Goal: Transaction & Acquisition: Purchase product/service

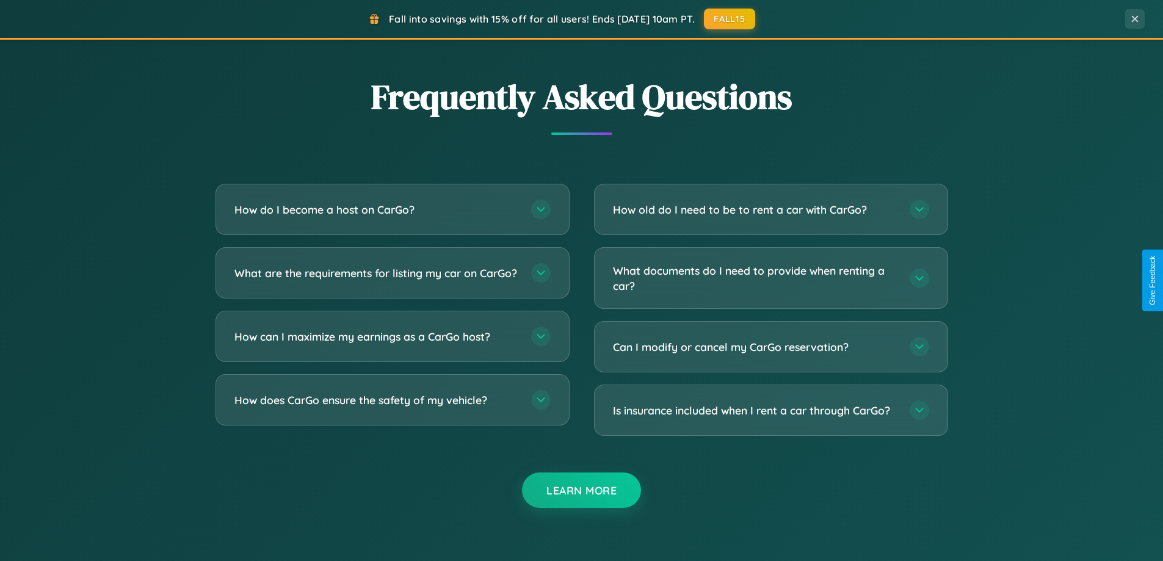
scroll to position [2348, 0]
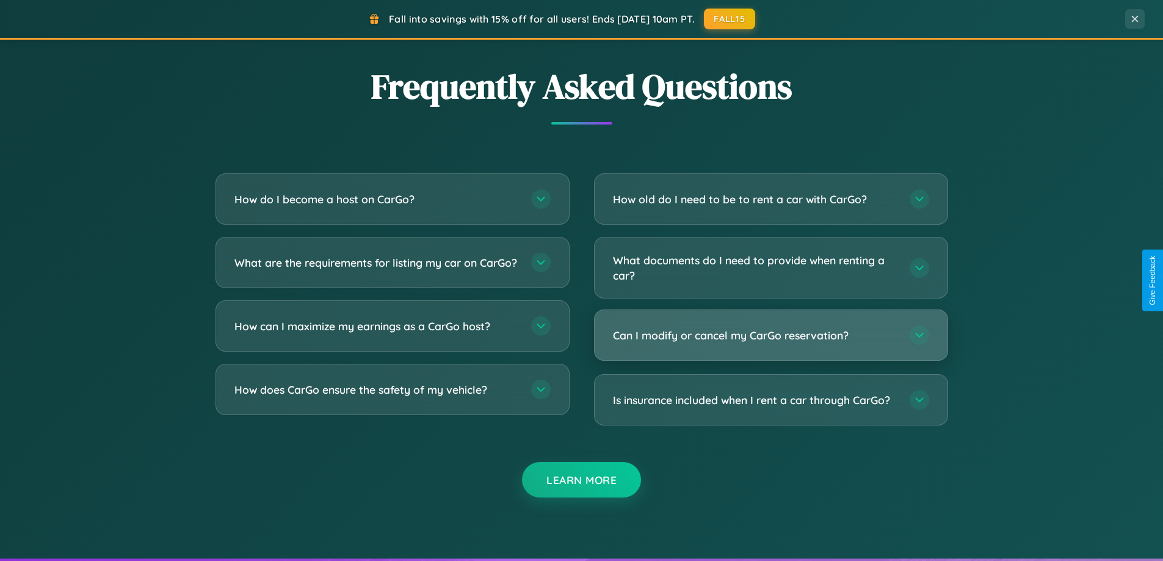
click at [770, 335] on h3 "Can I modify or cancel my CarGo reservation?" at bounding box center [755, 335] width 284 height 15
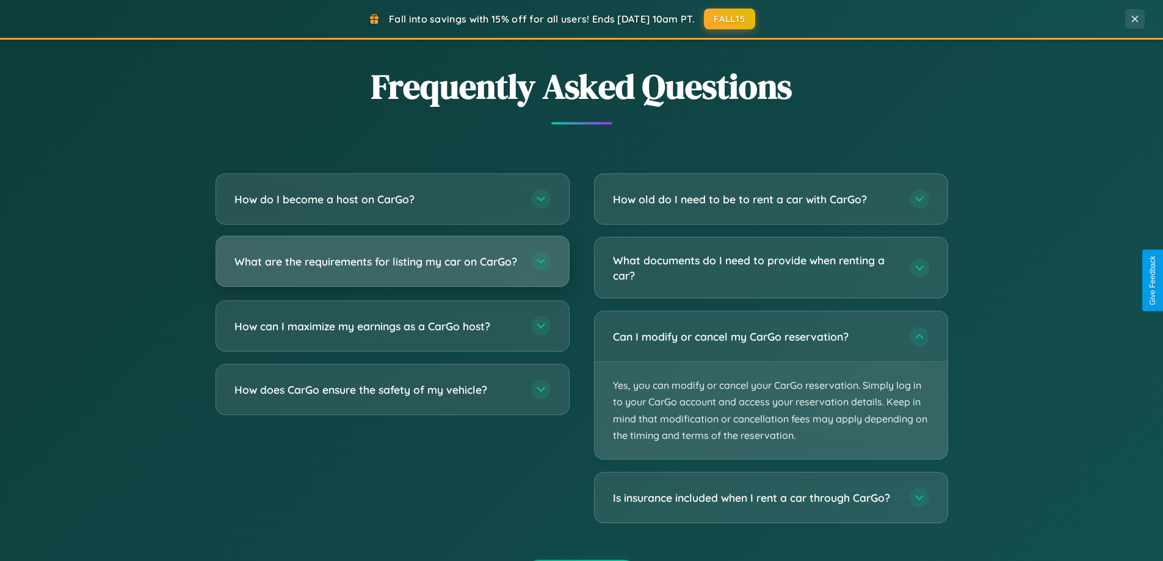
click at [392, 267] on h3 "What are the requirements for listing my car on CarGo?" at bounding box center [376, 261] width 284 height 15
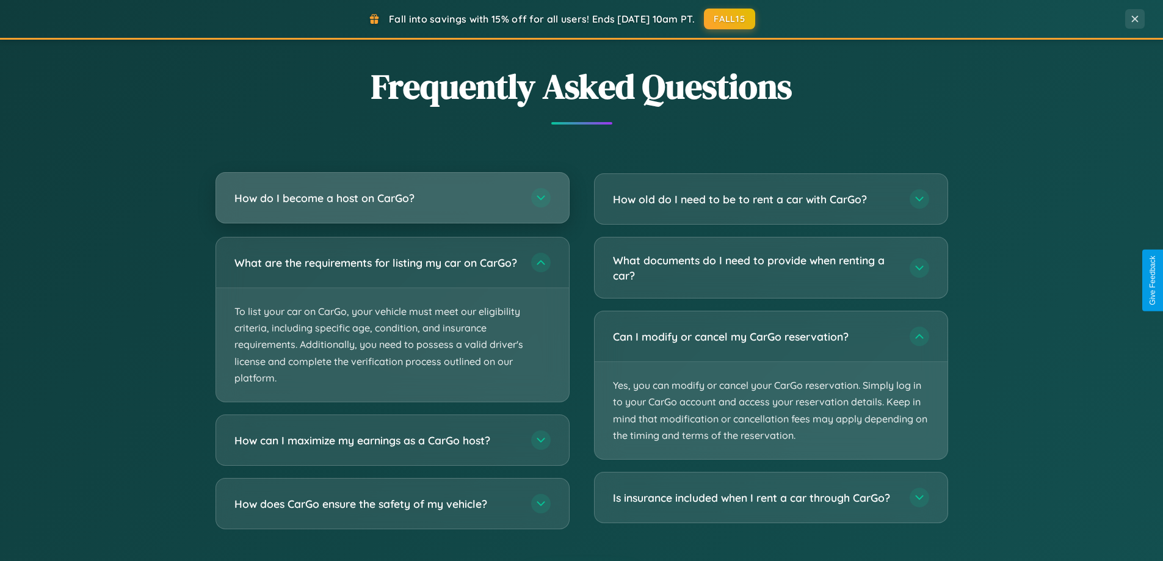
click at [392, 198] on h3 "How do I become a host on CarGo?" at bounding box center [376, 197] width 284 height 15
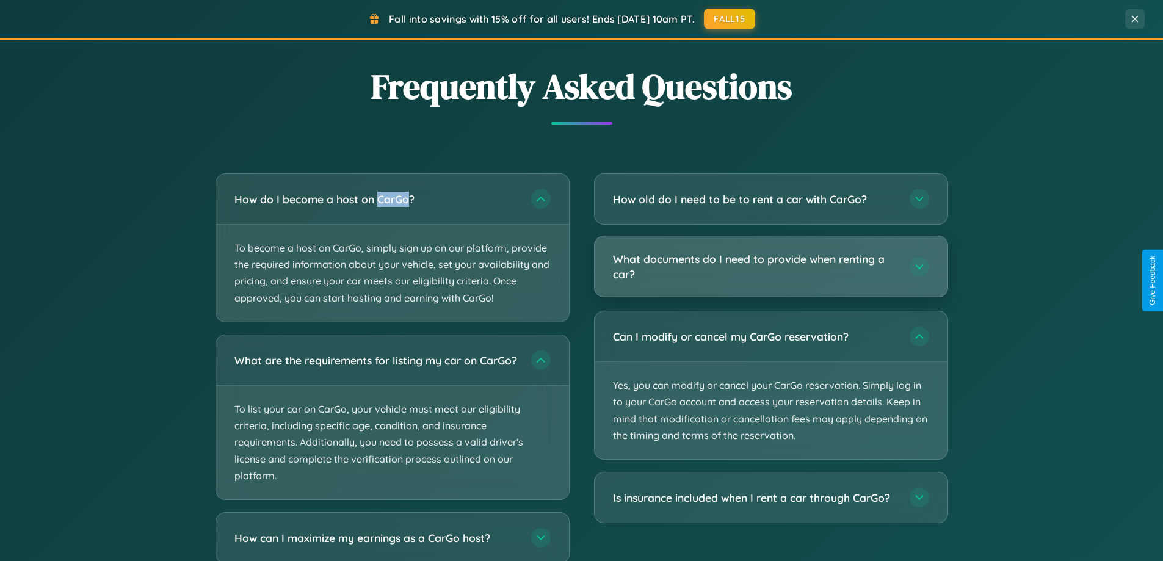
click at [770, 266] on h3 "What documents do I need to provide when renting a car?" at bounding box center [755, 266] width 284 height 30
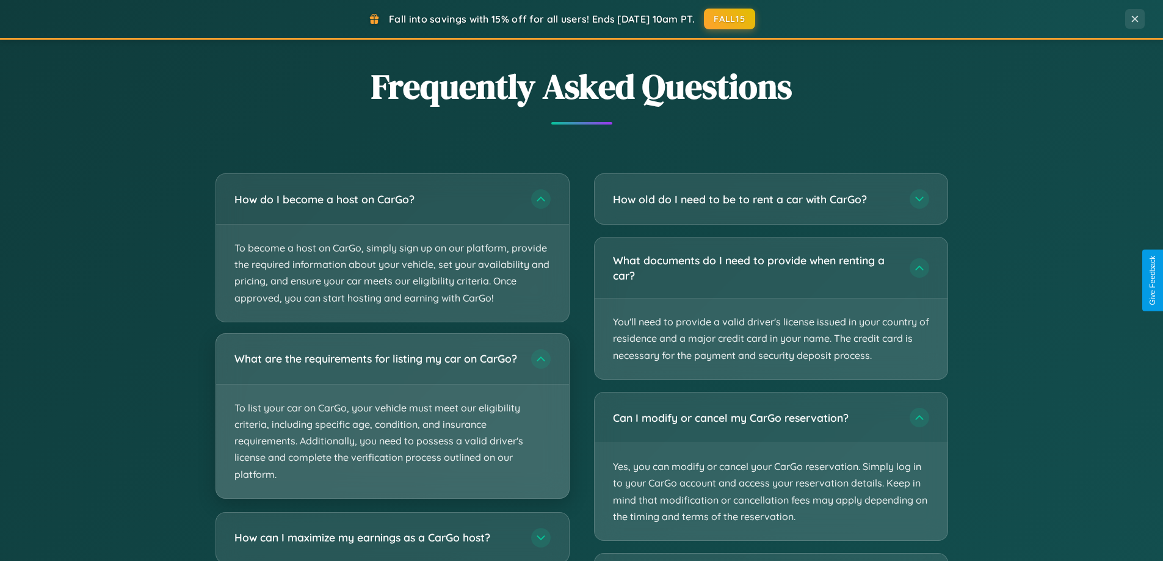
click at [392, 421] on p "To list your car on CarGo, your vehicle must meet our eligibility criteria, inc…" at bounding box center [392, 441] width 353 height 114
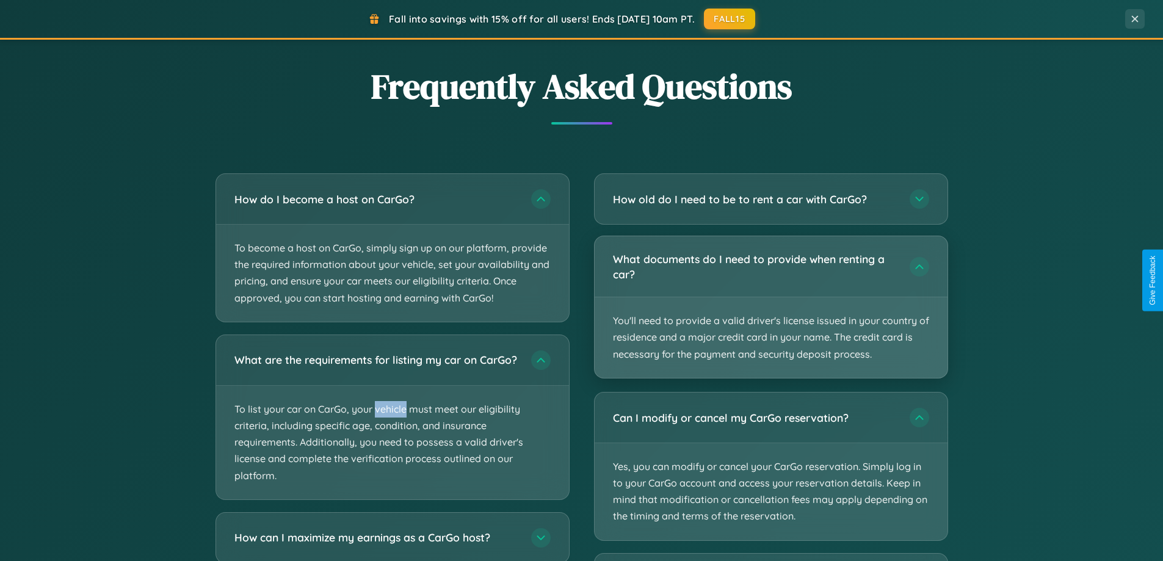
click at [770, 307] on p "You'll need to provide a valid driver's license issued in your country of resid…" at bounding box center [770, 337] width 353 height 81
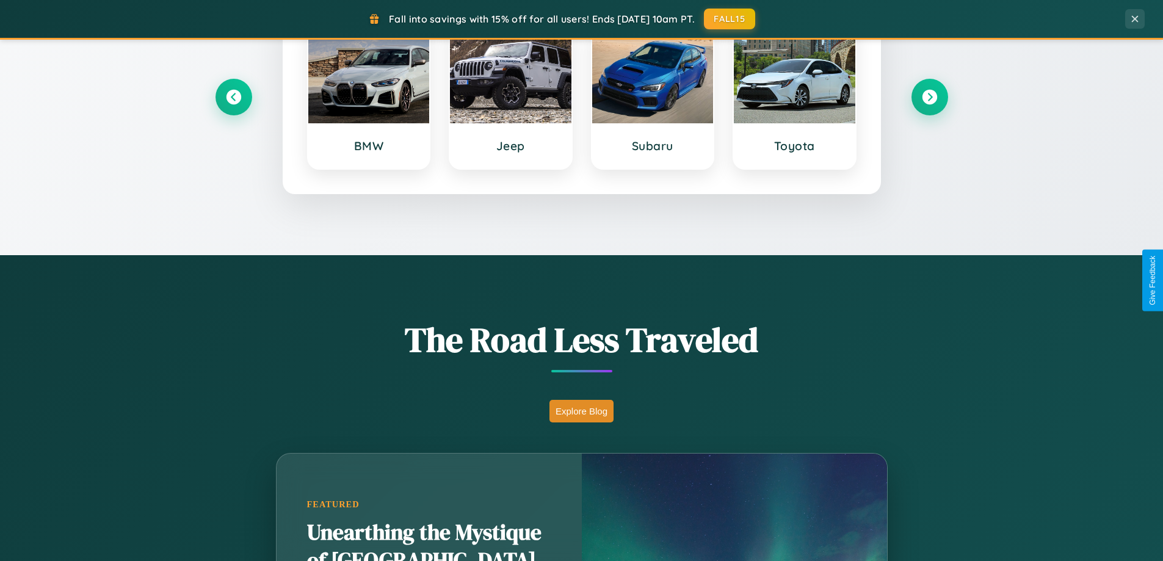
scroll to position [0, 0]
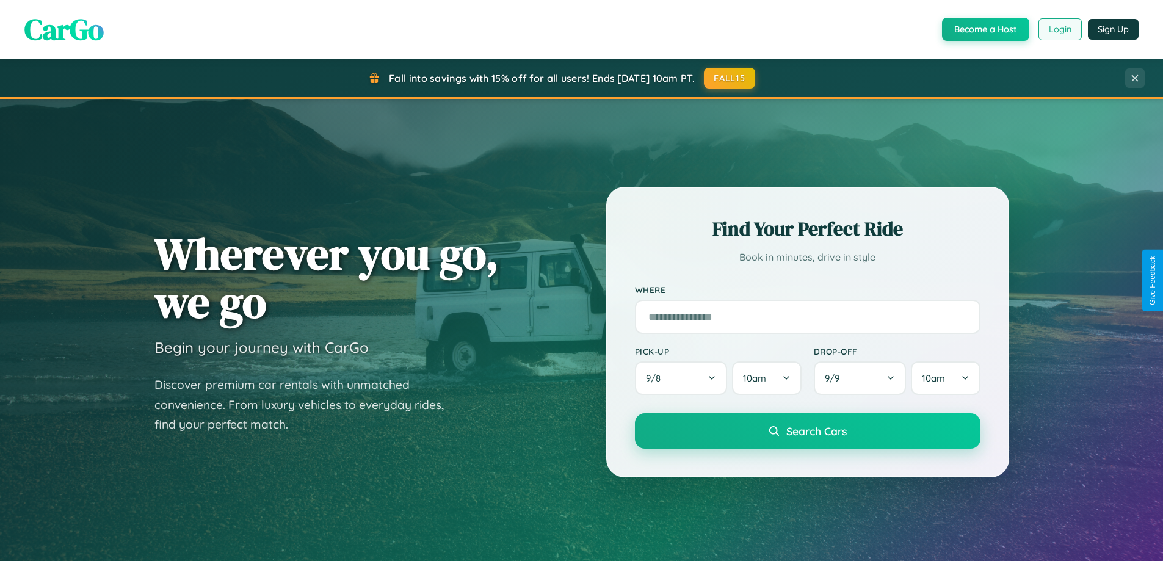
click at [1059, 29] on button "Login" at bounding box center [1059, 29] width 43 height 22
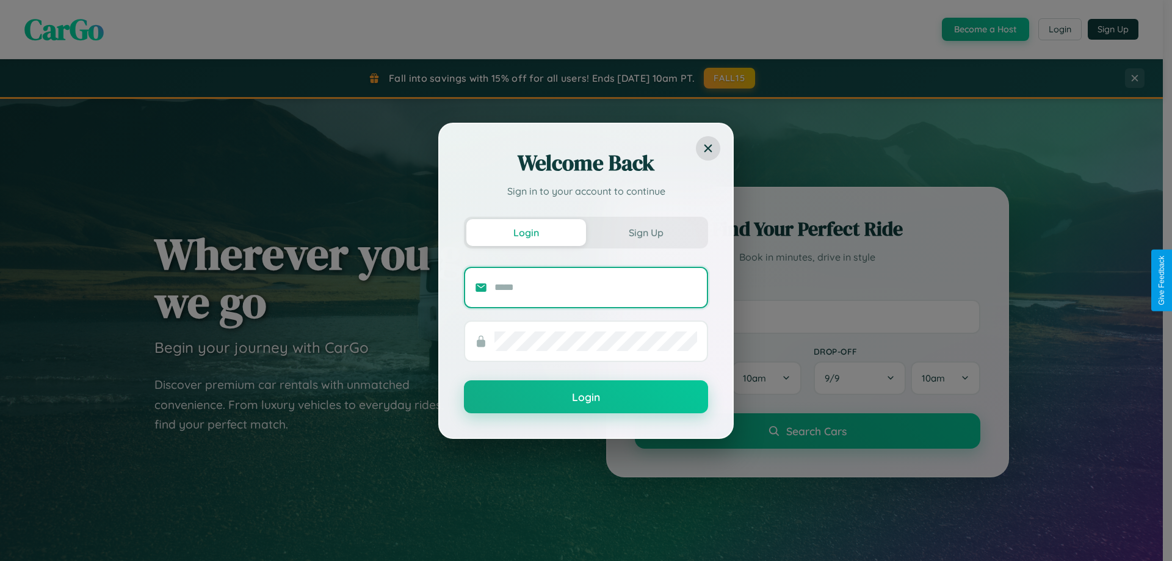
click at [596, 287] on input "text" at bounding box center [595, 288] width 203 height 20
type input "**********"
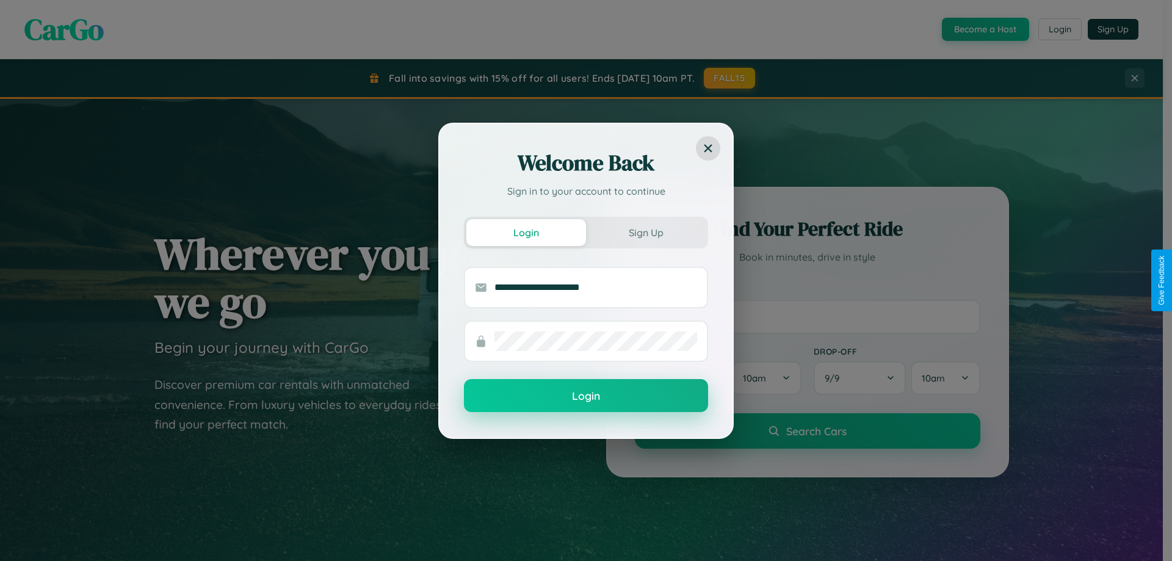
click at [586, 395] on button "Login" at bounding box center [586, 395] width 244 height 33
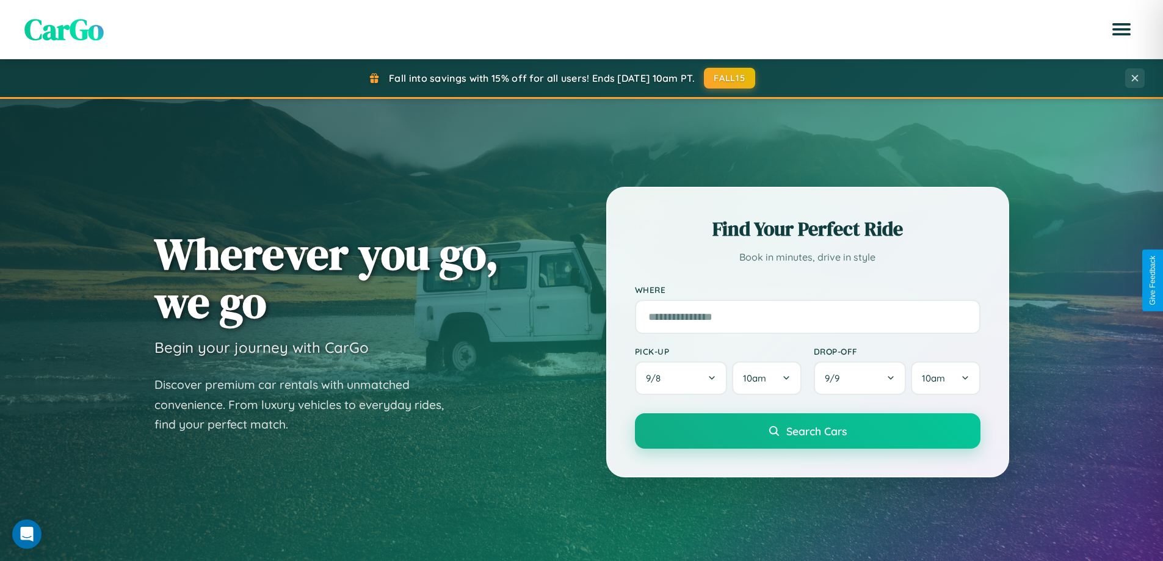
scroll to position [840, 0]
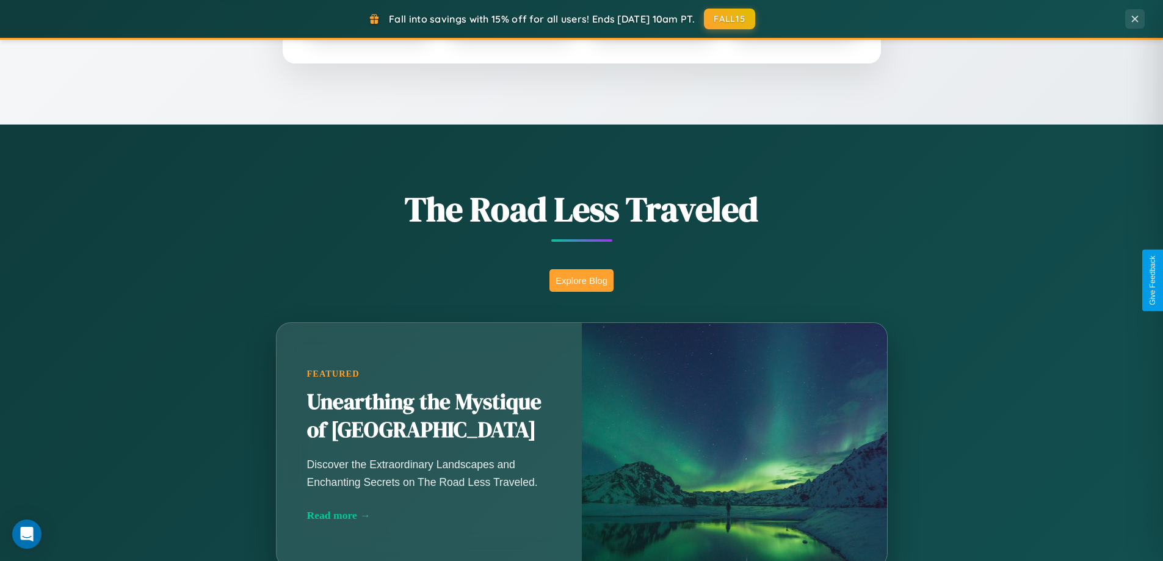
click at [581, 280] on button "Explore Blog" at bounding box center [581, 280] width 64 height 23
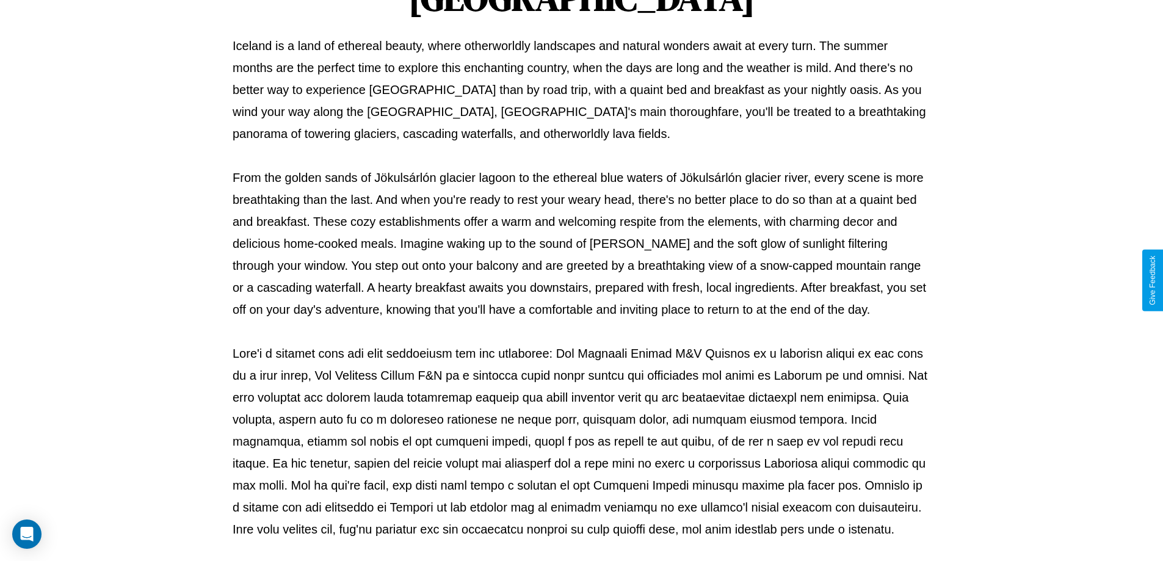
scroll to position [395, 0]
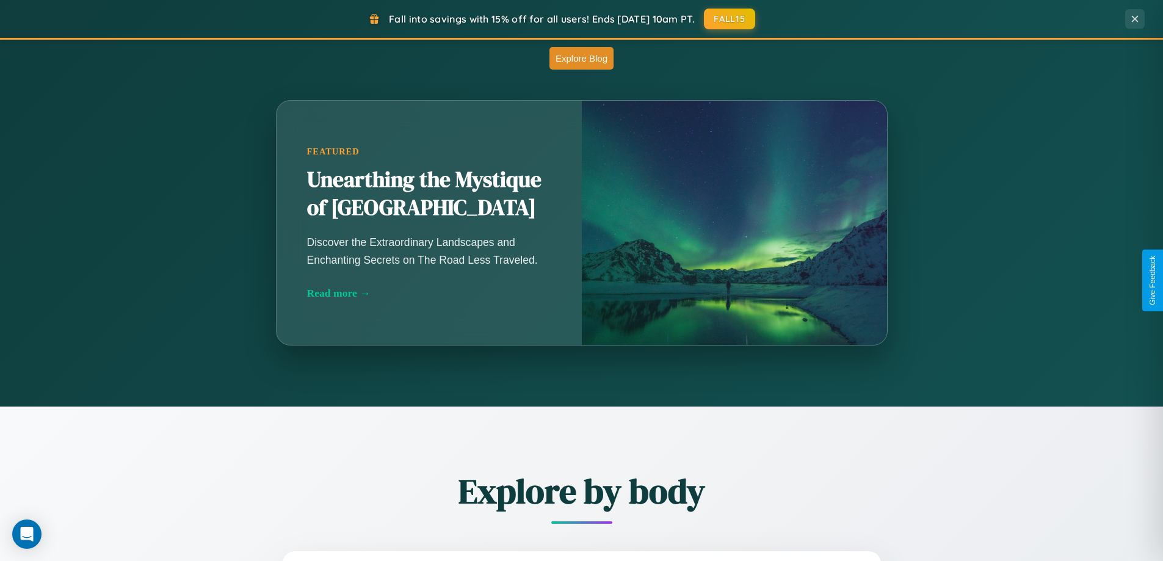
scroll to position [840, 0]
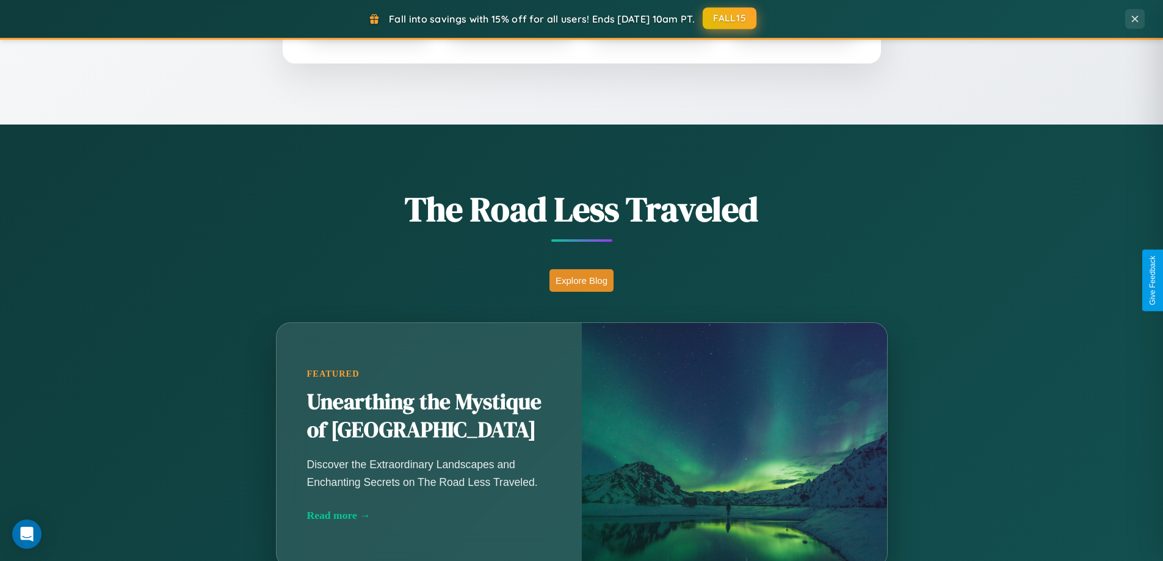
click at [730, 18] on button "FALL15" at bounding box center [729, 18] width 54 height 22
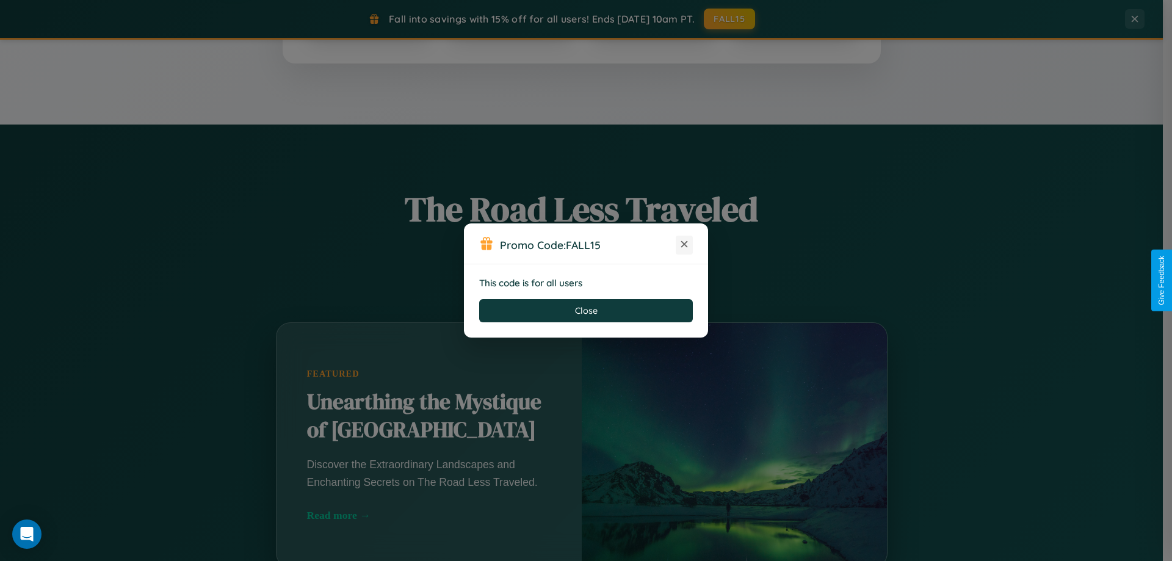
click at [684, 245] on icon at bounding box center [684, 244] width 12 height 12
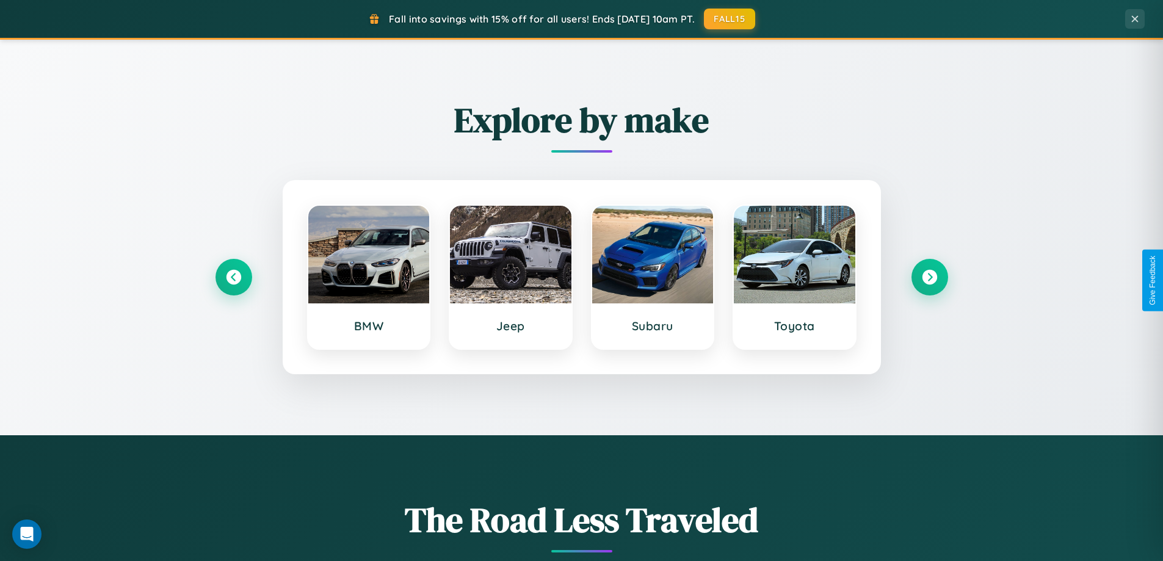
scroll to position [526, 0]
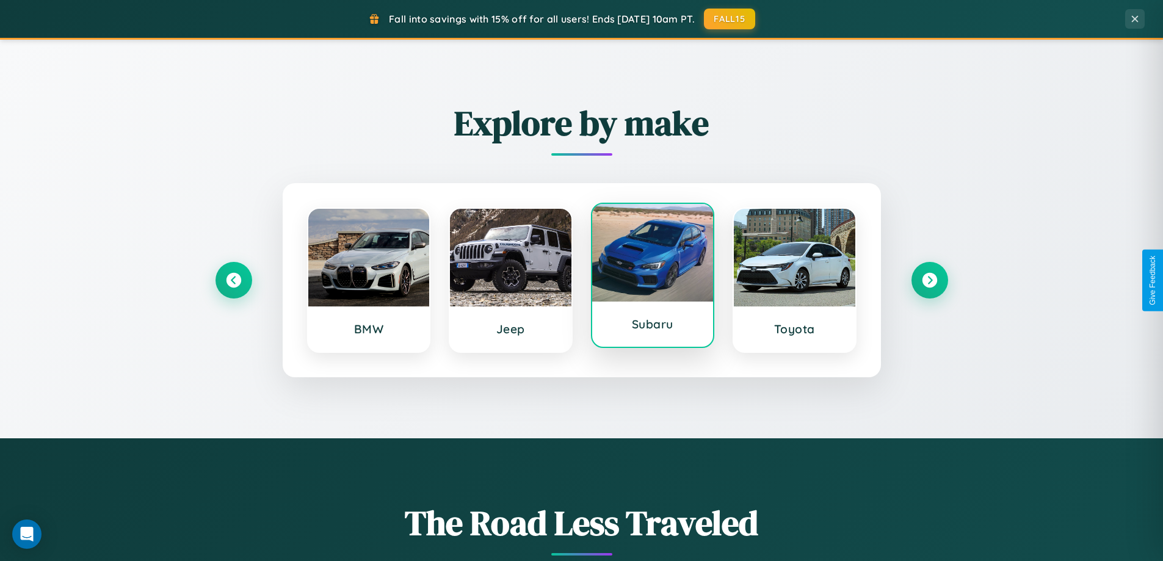
click at [652, 275] on div at bounding box center [652, 253] width 121 height 98
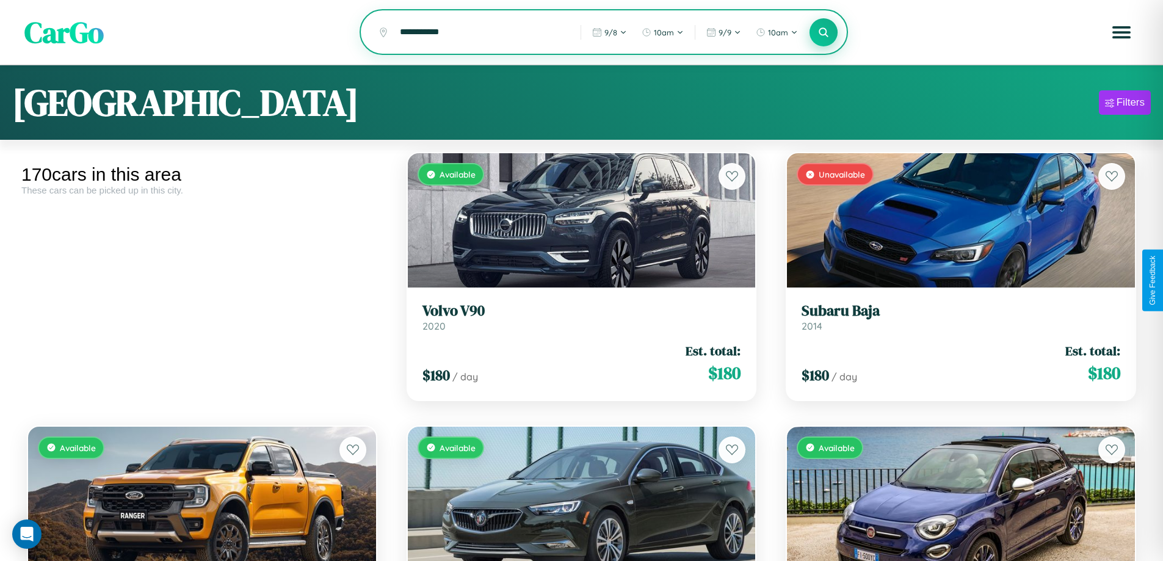
click at [823, 33] on icon at bounding box center [824, 32] width 12 height 12
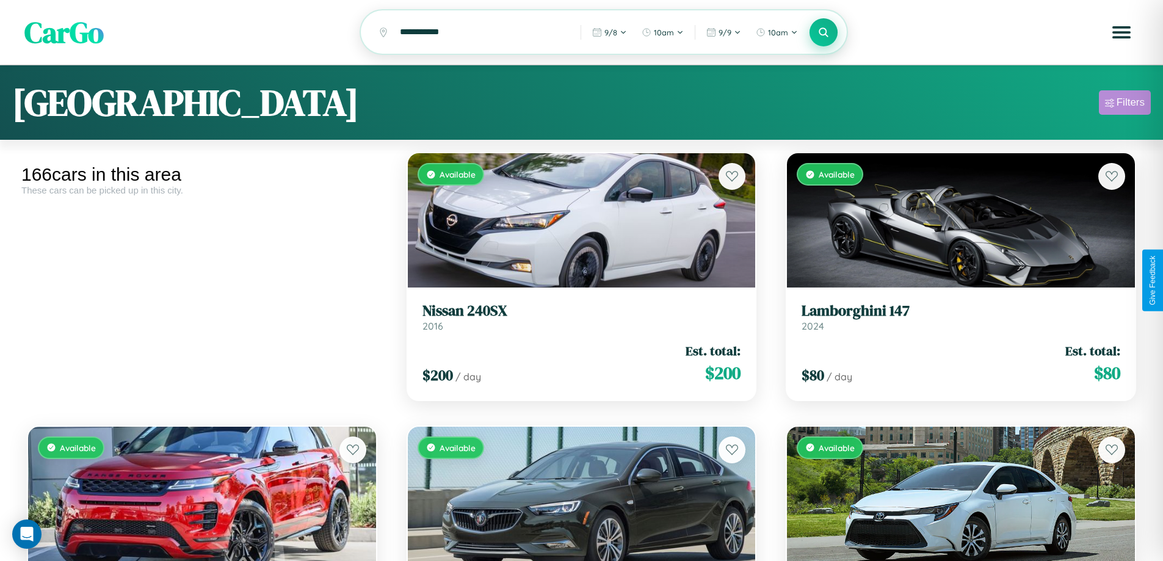
click at [1124, 104] on div "Filters" at bounding box center [1130, 102] width 28 height 12
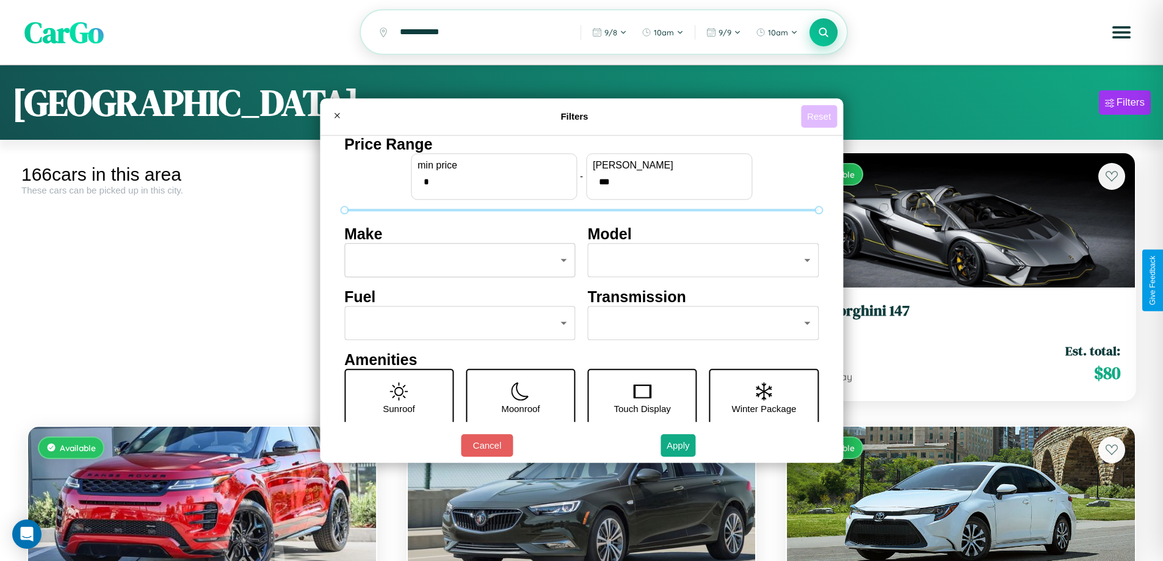
click at [820, 116] on button "Reset" at bounding box center [819, 116] width 36 height 23
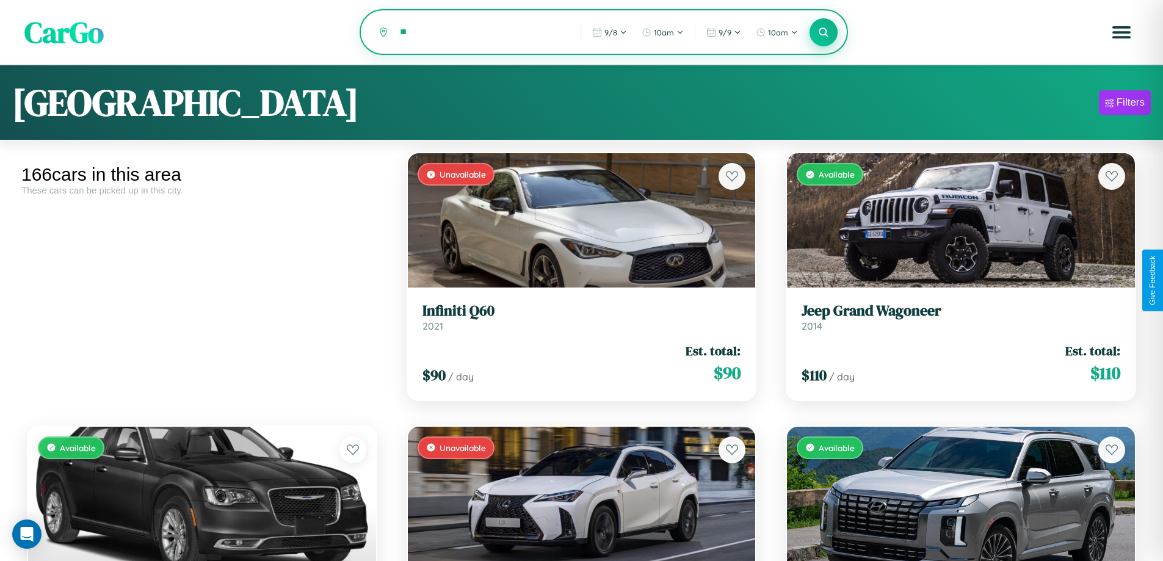
type input "*"
type input "*****"
click at [823, 33] on icon at bounding box center [824, 32] width 12 height 12
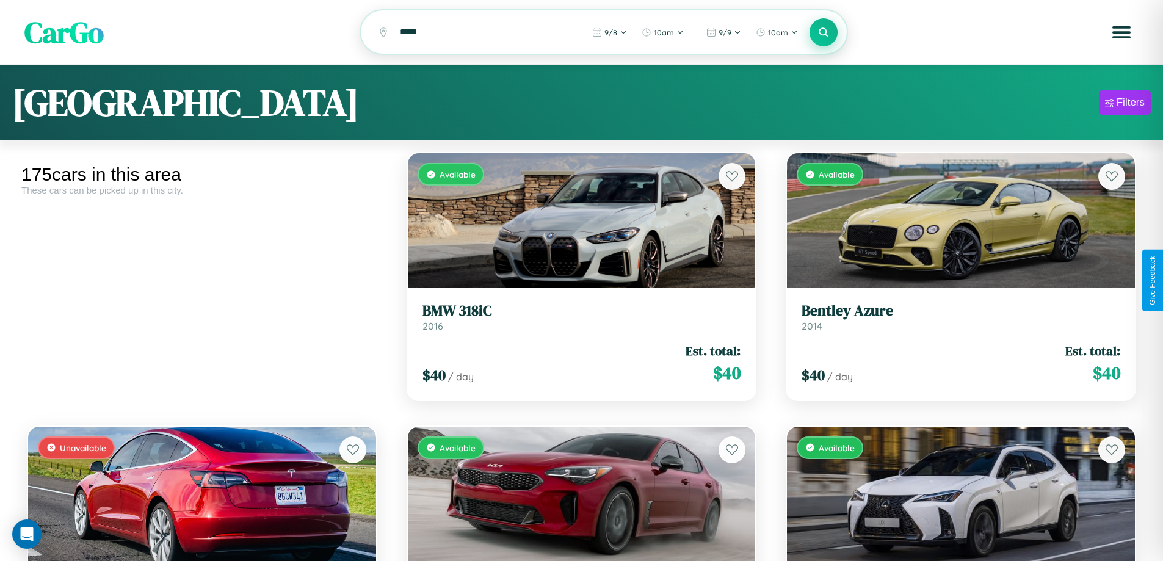
scroll to position [1811, 0]
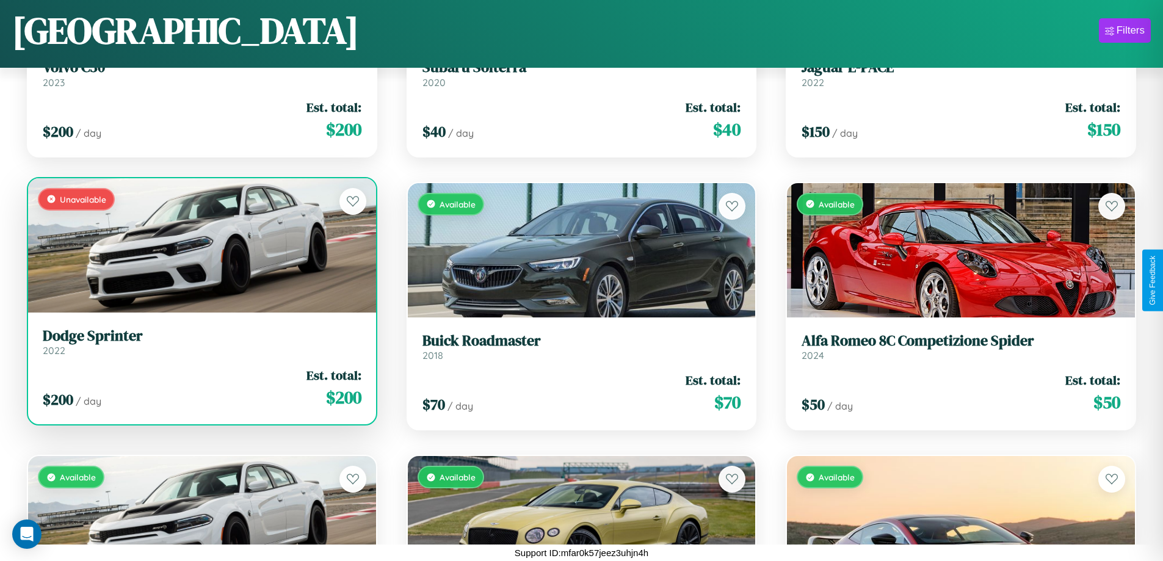
click at [200, 341] on h3 "Dodge Sprinter" at bounding box center [202, 336] width 319 height 18
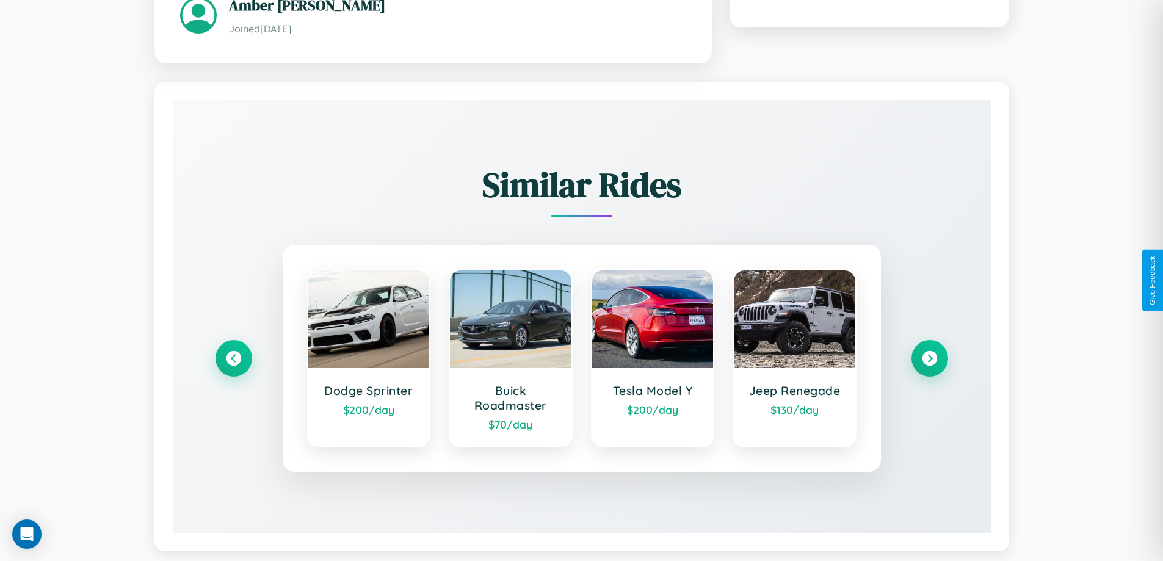
scroll to position [753, 0]
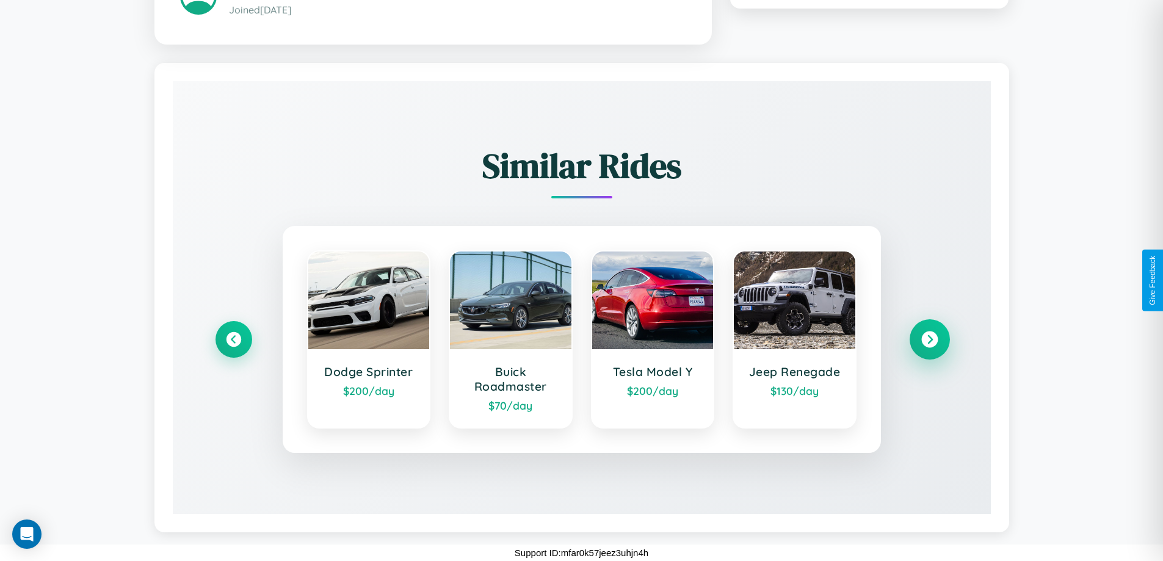
click at [929, 339] on icon at bounding box center [929, 339] width 16 height 16
